Goal: Task Accomplishment & Management: Complete application form

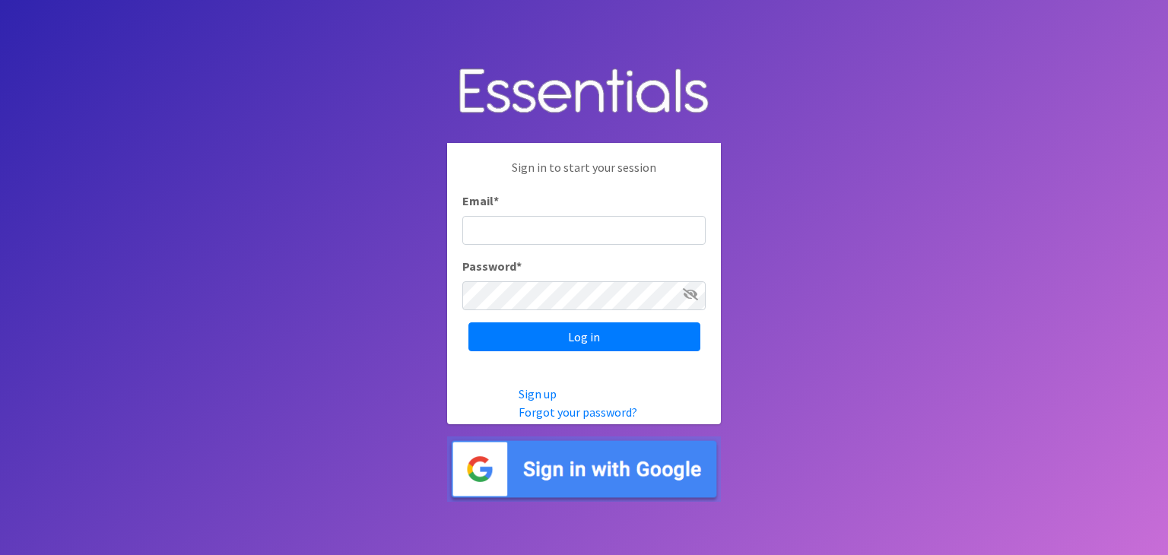
click at [559, 232] on input "Email *" at bounding box center [583, 230] width 243 height 29
click at [335, 225] on body "Sign in to start your session Email * Password * Log in Sign up Forgot your pas…" at bounding box center [584, 277] width 1168 height 555
click at [493, 231] on input "Email *" at bounding box center [583, 230] width 243 height 29
paste input "SAFA Diaper/Period Product Request Deadline: Deadline for requesting diapers fo…"
type input "SAFA Diaper/Period Product Request Deadline: Deadline for requesting diapers fo…"
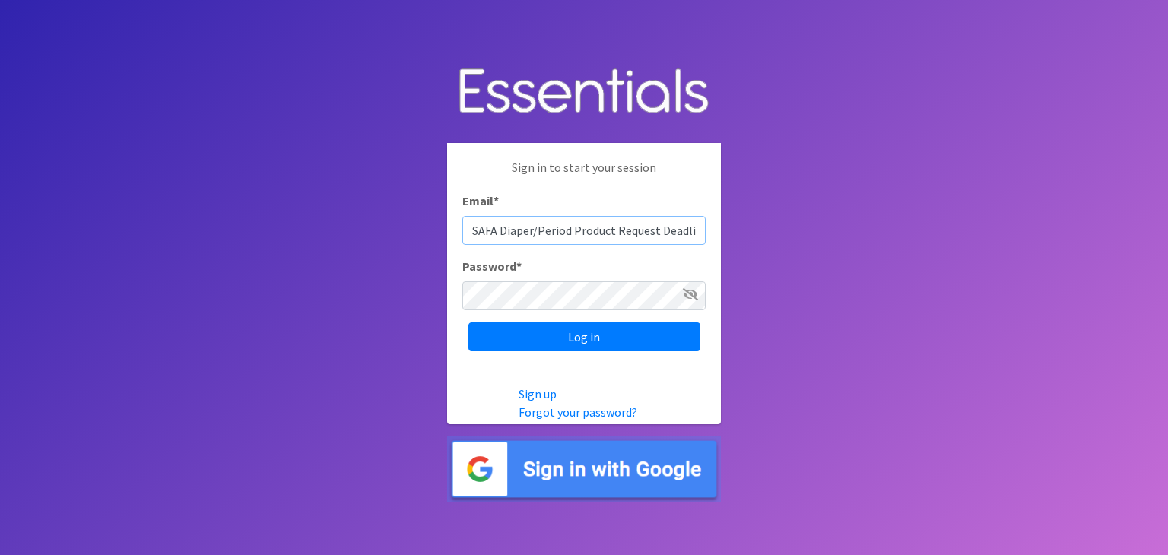
scroll to position [0, 3301]
click at [590, 217] on input "SAFA Diaper/Period Product Request Deadline: Deadline for requesting diapers fo…" at bounding box center [583, 230] width 243 height 29
click at [590, 218] on input "SAFA Diaper/Period Product Request Deadline: Deadline for requesting diapers fo…" at bounding box center [583, 230] width 243 height 29
click at [589, 217] on input "SAFA Diaper/Period Product Request Deadline: Deadline for requesting diapers fo…" at bounding box center [583, 230] width 243 height 29
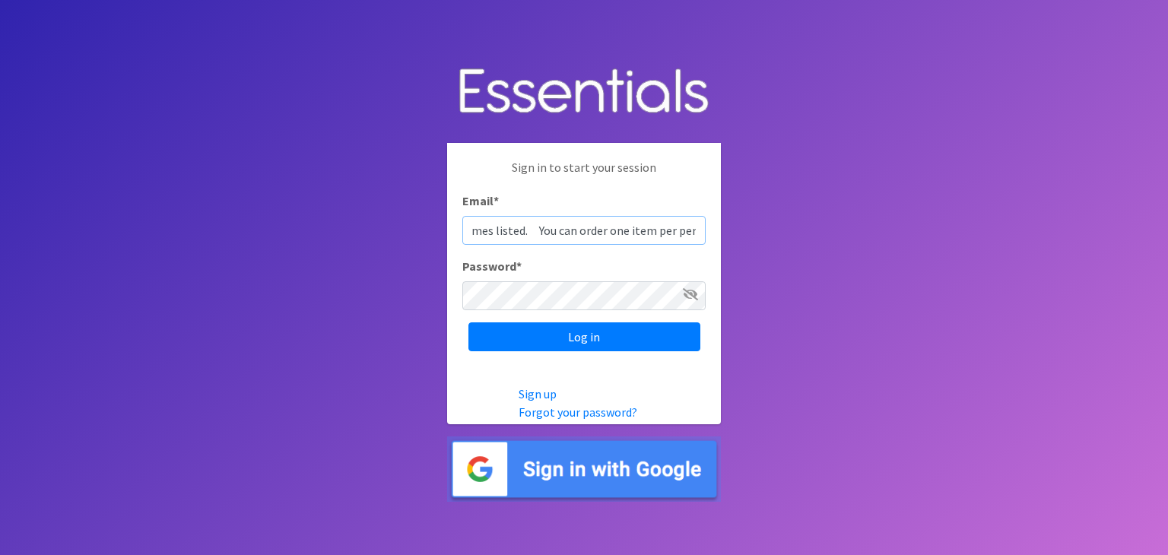
click at [588, 218] on input "SAFA Diaper/Period Product Request Deadline: Deadline for requesting diapers fo…" at bounding box center [583, 230] width 243 height 29
click at [588, 217] on input "SAFA Diaper/Period Product Request Deadline: Deadline for requesting diapers fo…" at bounding box center [583, 230] width 243 height 29
paste input "[PERSON_NAME][EMAIL_ADDRESS][PERSON_NAME][DOMAIN_NAME]"
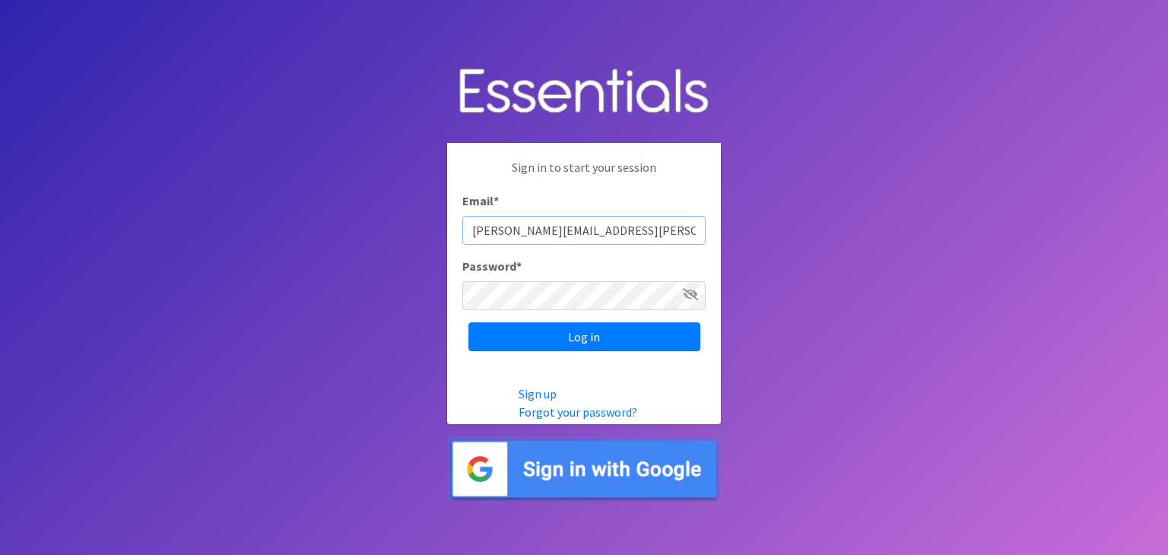
type input "[PERSON_NAME][EMAIL_ADDRESS][PERSON_NAME][DOMAIN_NAME]"
click at [520, 329] on input "Log in" at bounding box center [584, 336] width 232 height 29
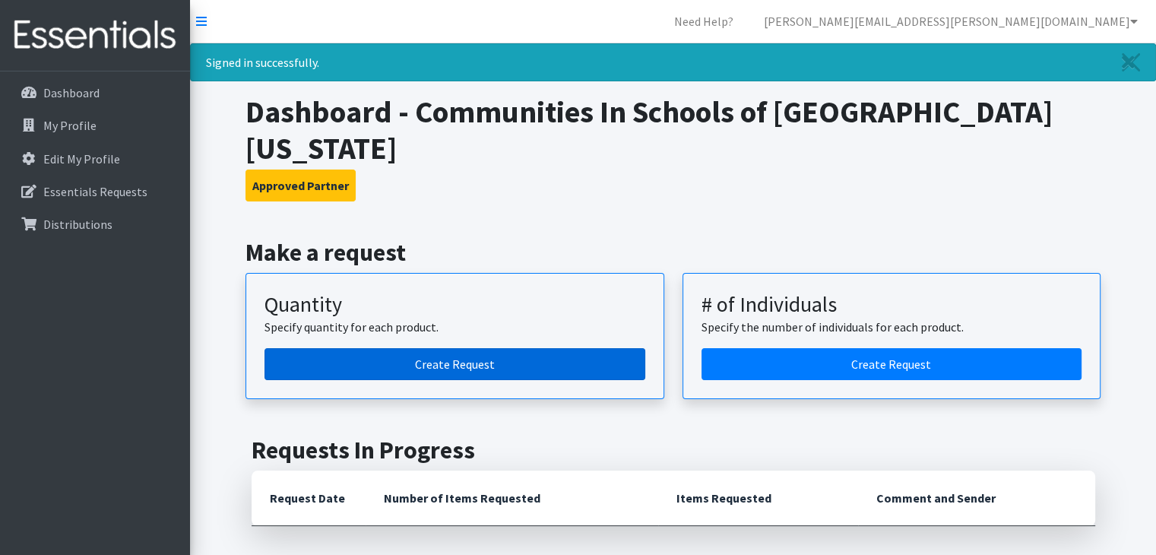
click at [444, 348] on link "Create Request" at bounding box center [455, 364] width 381 height 32
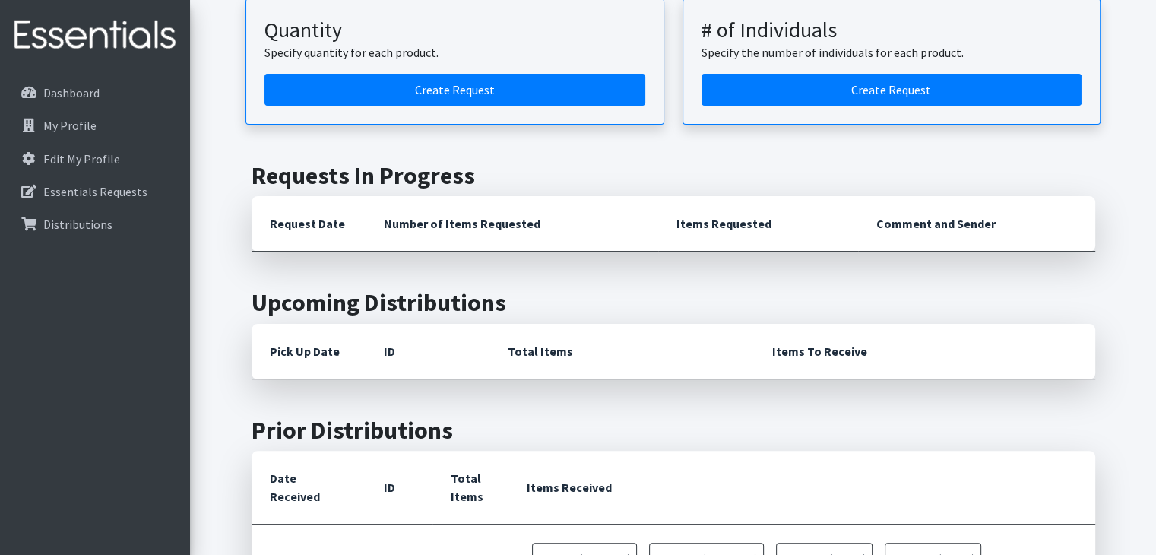
scroll to position [76, 0]
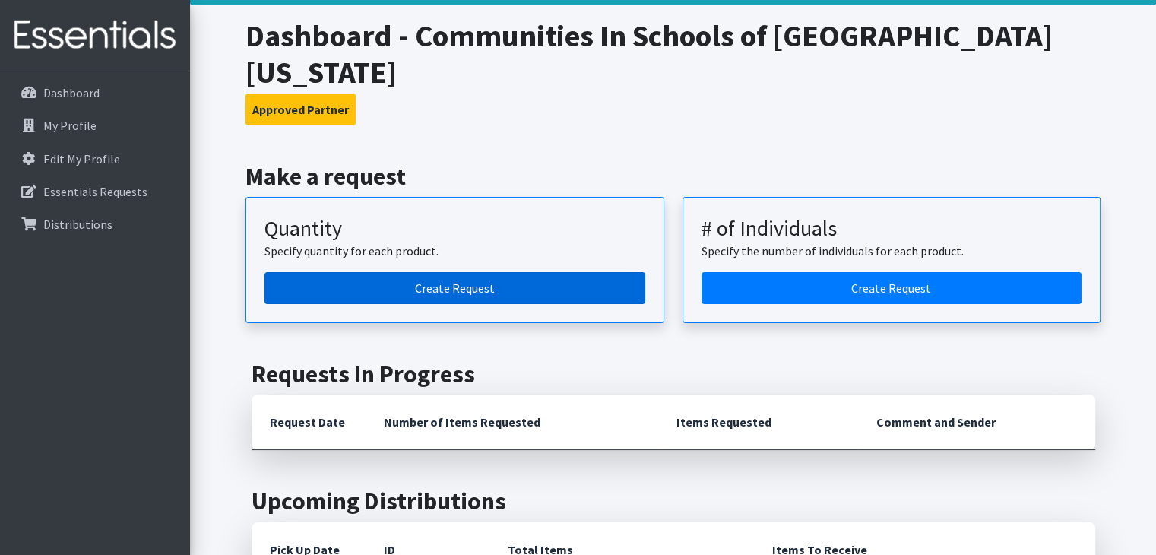
click at [440, 272] on link "Create Request" at bounding box center [455, 288] width 381 height 32
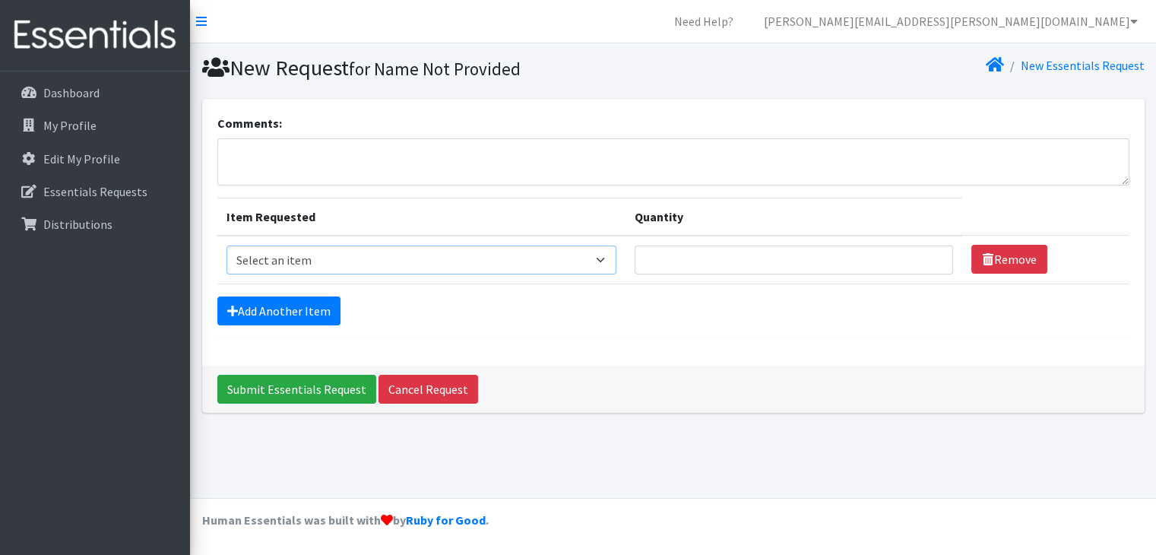
drag, startPoint x: 0, startPoint y: 0, endPoint x: 440, endPoint y: 247, distance: 504.7
click at [440, 247] on select "Select an item Baby Formula Kids (Newborn) Kids (Preemie) Kids (Size 1) Kids (S…" at bounding box center [422, 260] width 390 height 29
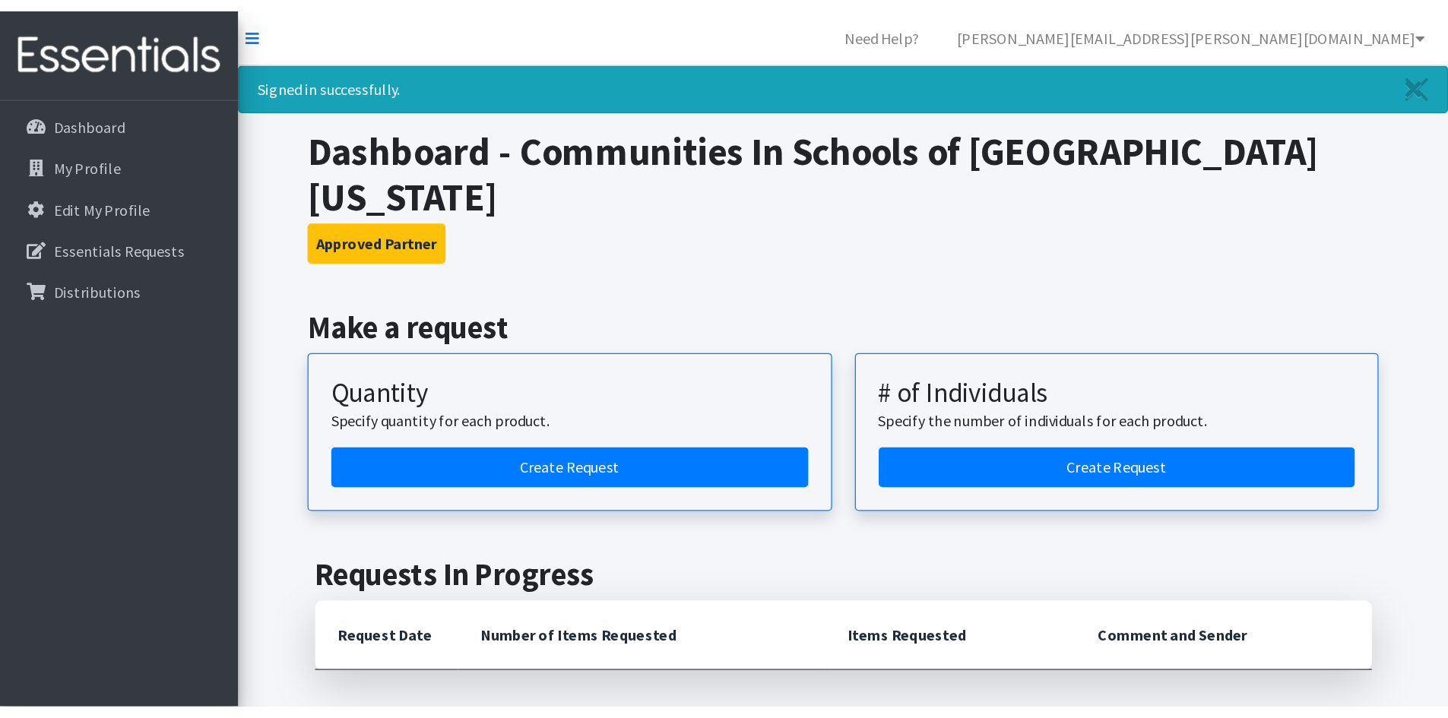
scroll to position [76, 0]
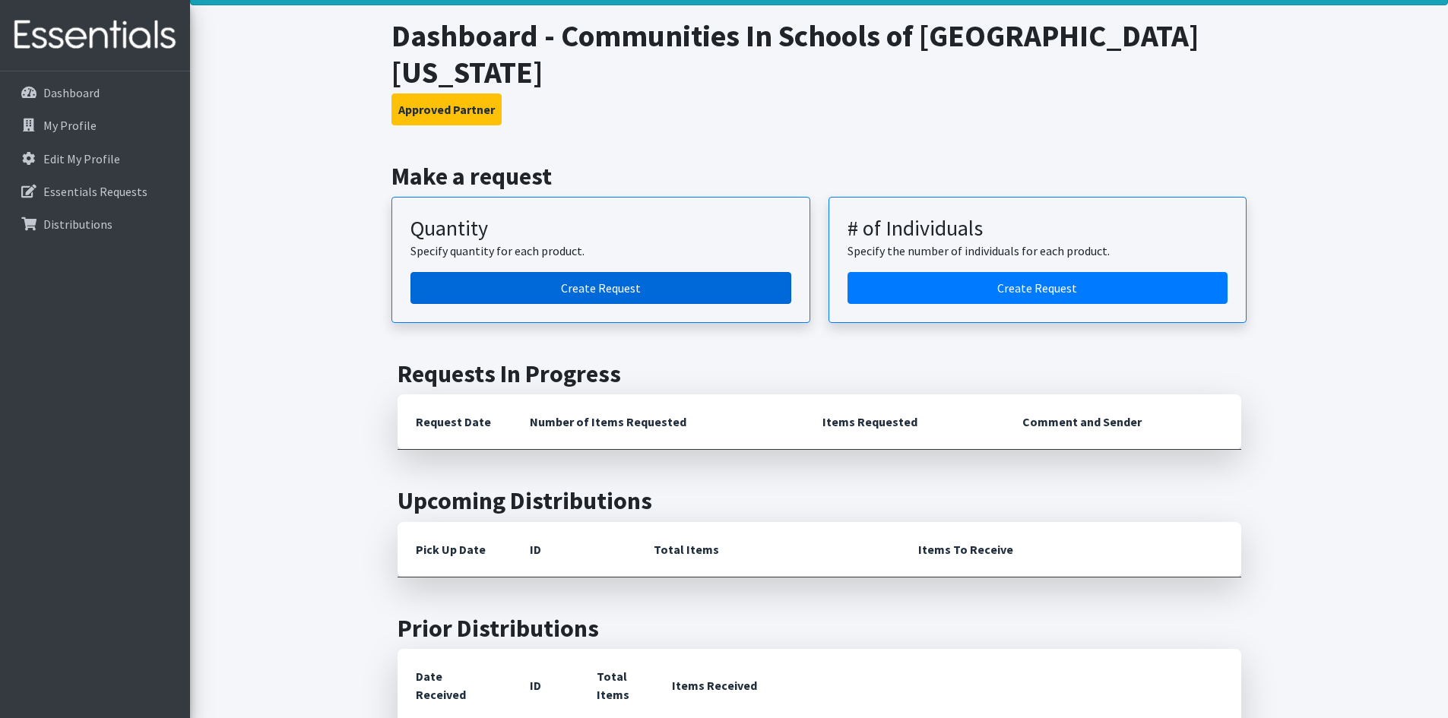
click at [689, 272] on link "Create Request" at bounding box center [600, 288] width 381 height 32
